Goal: Communication & Community: Answer question/provide support

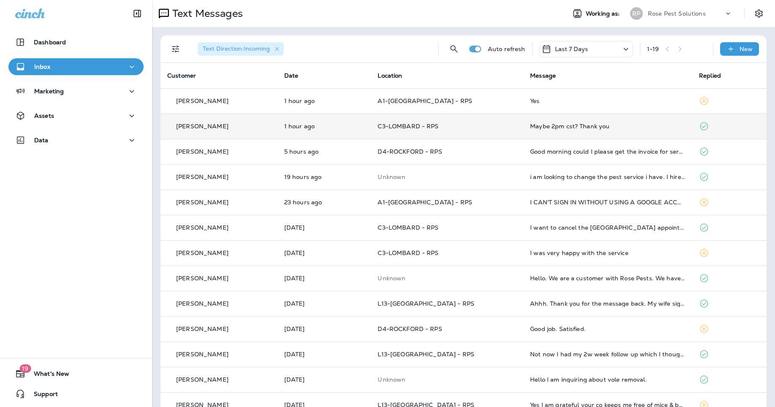
click at [449, 129] on p "C3-LOMBARD - RPS" at bounding box center [447, 126] width 139 height 7
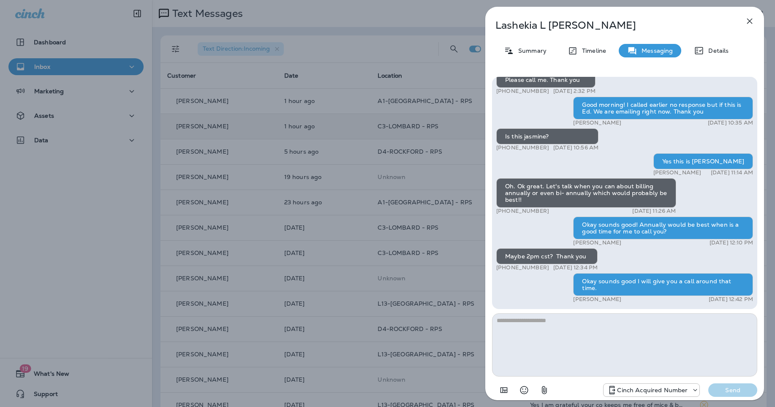
click at [749, 19] on icon "button" at bounding box center [750, 21] width 10 height 10
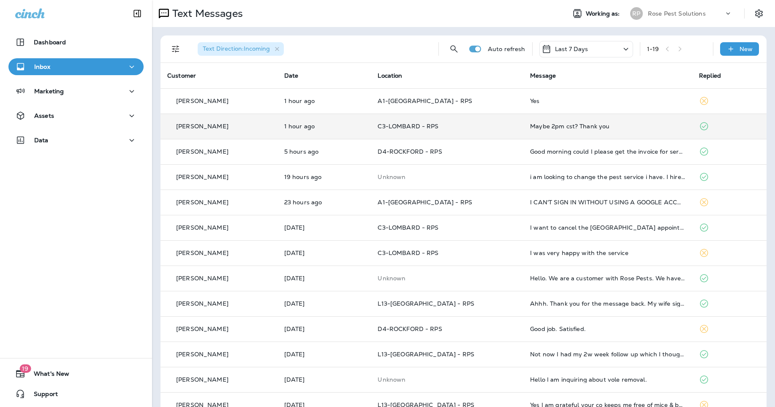
click at [557, 128] on div "Maybe 2pm cst? Thank you" at bounding box center [607, 126] width 155 height 7
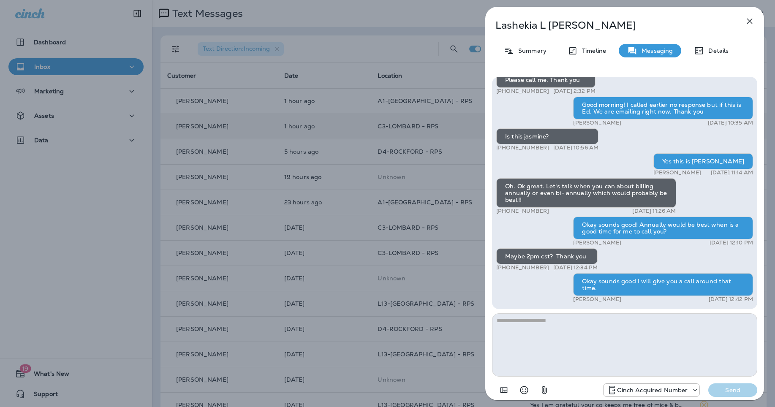
click at [520, 59] on div "[PERSON_NAME] Summary Timeline Messaging Details Hi [PERSON_NAME] L, thank you …" at bounding box center [624, 206] width 279 height 399
click at [523, 54] on p "Summary" at bounding box center [530, 50] width 33 height 7
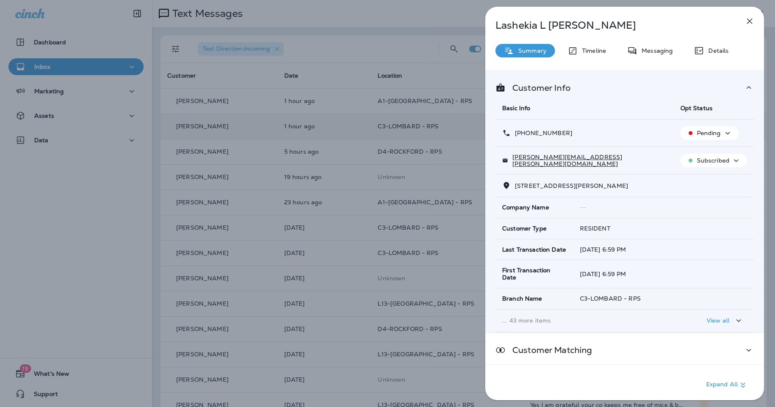
click at [754, 20] on icon "button" at bounding box center [750, 21] width 10 height 10
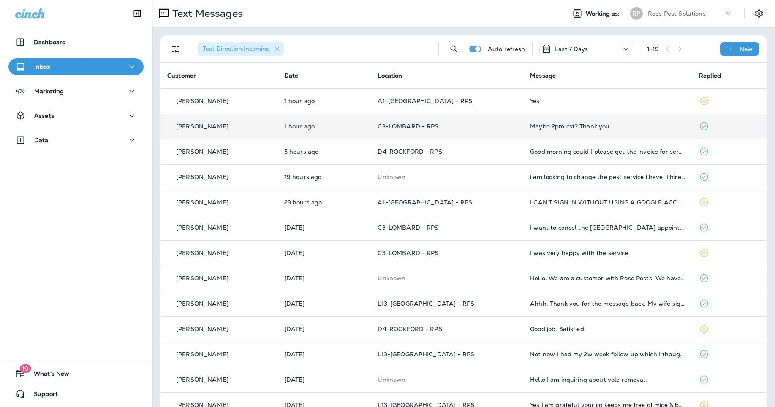
click at [616, 127] on div "Maybe 2pm cst? Thank you" at bounding box center [607, 126] width 155 height 7
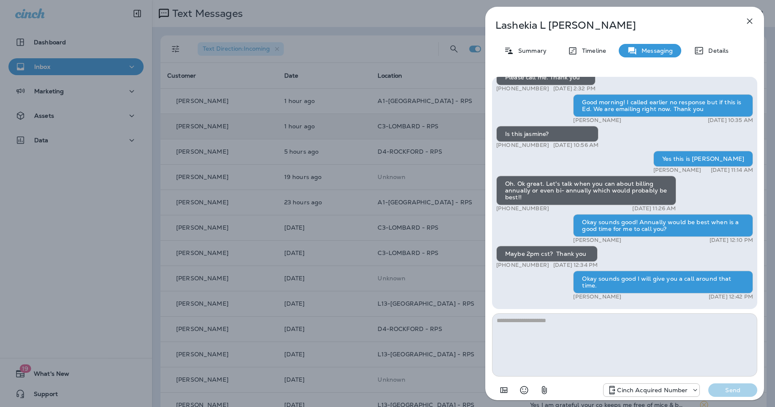
click at [614, 333] on textarea at bounding box center [624, 344] width 265 height 63
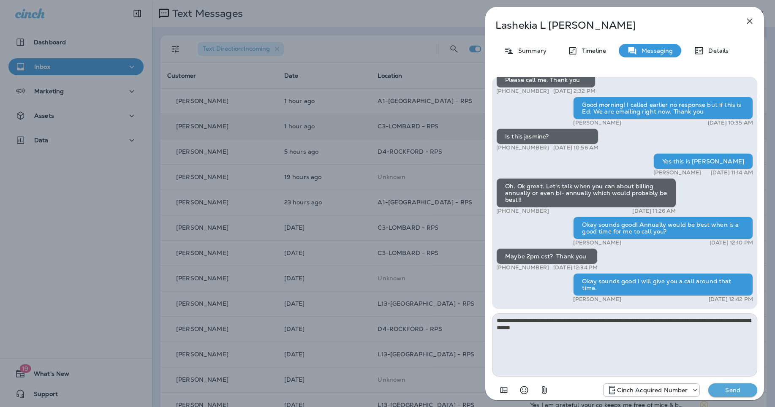
type textarea "**********"
click at [732, 388] on p "Send" at bounding box center [732, 391] width 35 height 8
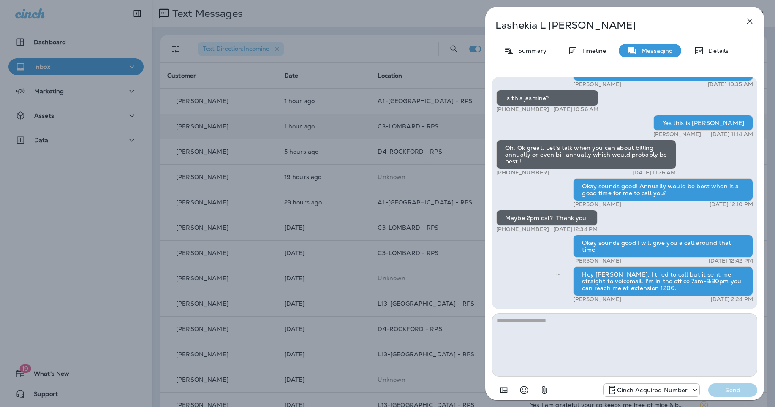
click at [750, 19] on icon "button" at bounding box center [750, 21] width 10 height 10
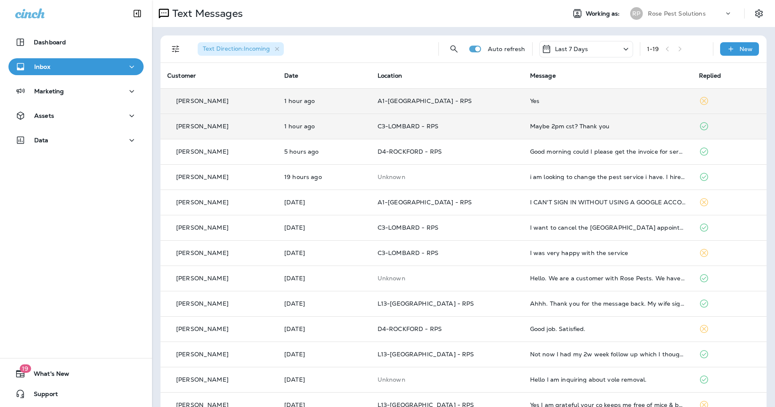
click at [523, 93] on td "Yes" at bounding box center [607, 100] width 169 height 25
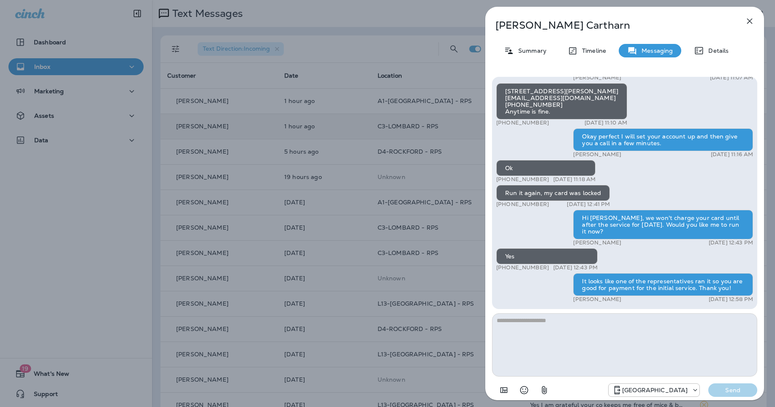
click at [750, 21] on icon "button" at bounding box center [749, 21] width 5 height 5
